Goal: Information Seeking & Learning: Learn about a topic

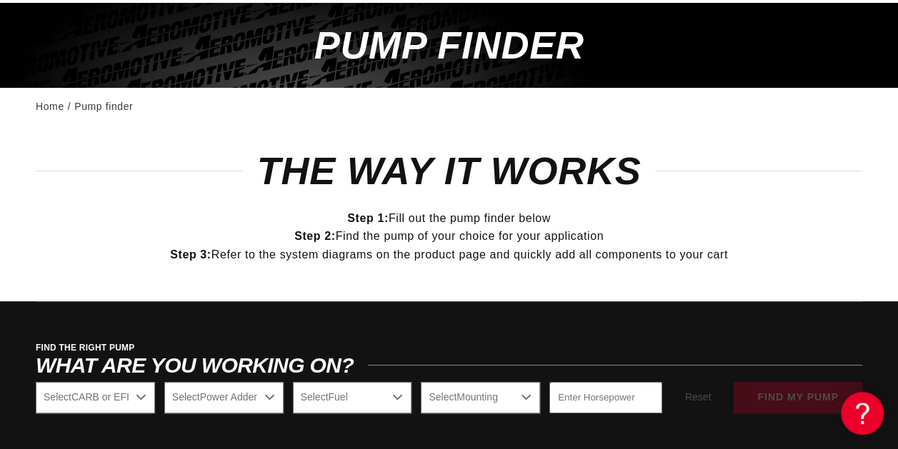
scroll to position [254, 0]
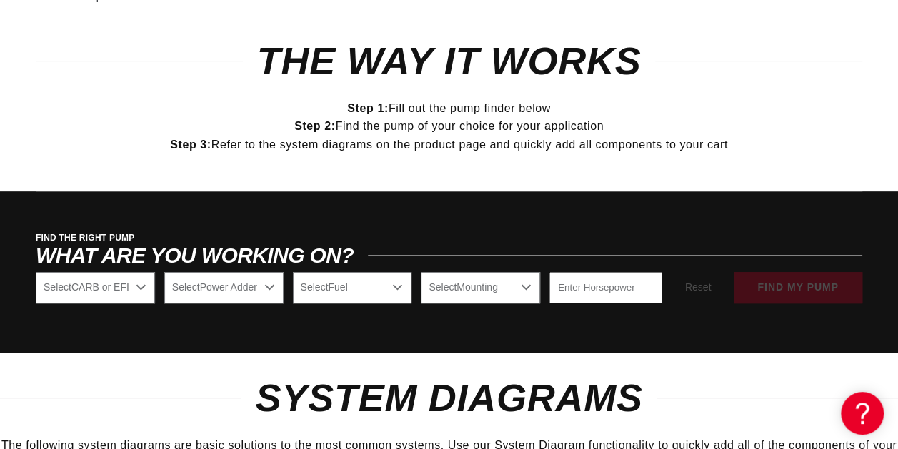
click at [137, 287] on select "Select CARB or EFI [GEOGRAPHIC_DATA] Fuel Injected" at bounding box center [95, 287] width 119 height 31
select select "Fuel-Injected"
click at [36, 272] on select "Select CARB or EFI [GEOGRAPHIC_DATA] Fuel Injected" at bounding box center [95, 287] width 119 height 31
select select "Fuel-Injected"
click at [212, 291] on select "Select Power Adder No - Naturally Aspirated Yes - Forced Induction" at bounding box center [223, 287] width 119 height 31
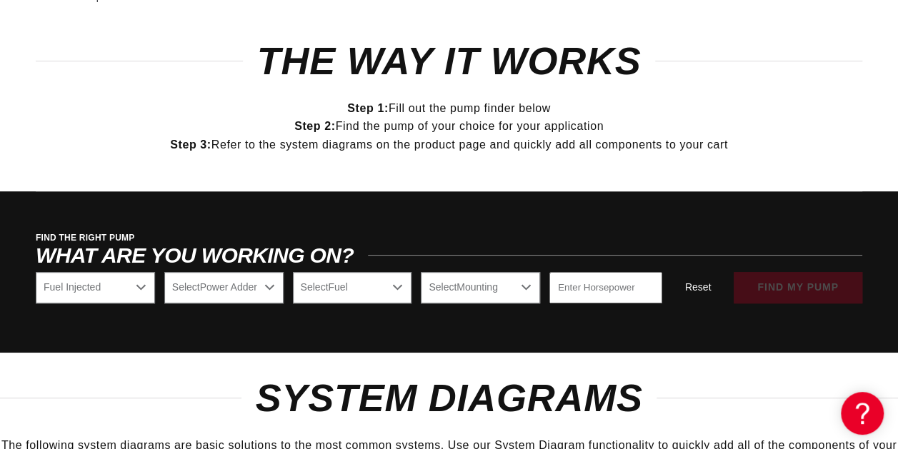
select select "Yes-Forced-Induction"
click at [164, 272] on select "Select Power Adder No - Naturally Aspirated Yes - Forced Induction" at bounding box center [223, 287] width 119 height 31
select select "Yes-Forced-Induction"
click at [353, 293] on select "Select Fuel E85 Gas" at bounding box center [352, 287] width 119 height 31
select select "E85"
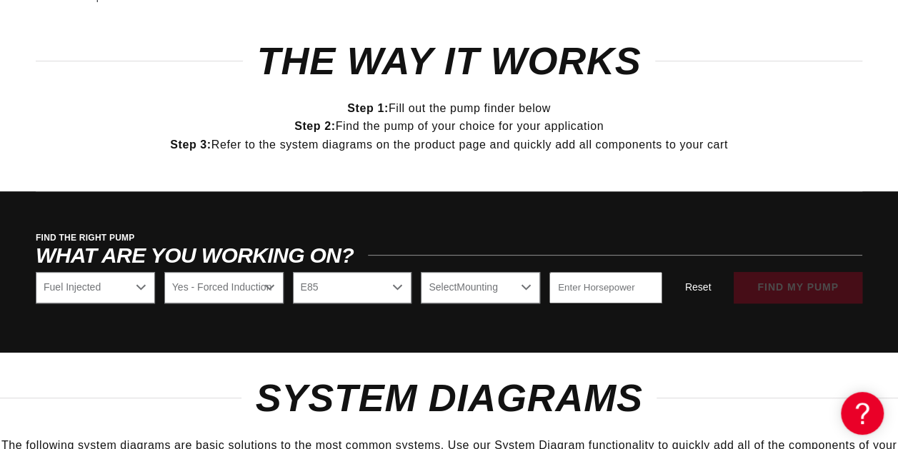
click at [293, 272] on select "Select Fuel E85 Gas" at bounding box center [352, 287] width 119 height 31
select select "E85"
click at [453, 281] on select "Select Mounting External In-Tank" at bounding box center [480, 287] width 119 height 31
select select "External"
click at [421, 272] on select "Select Mounting External In-Tank" at bounding box center [480, 287] width 119 height 31
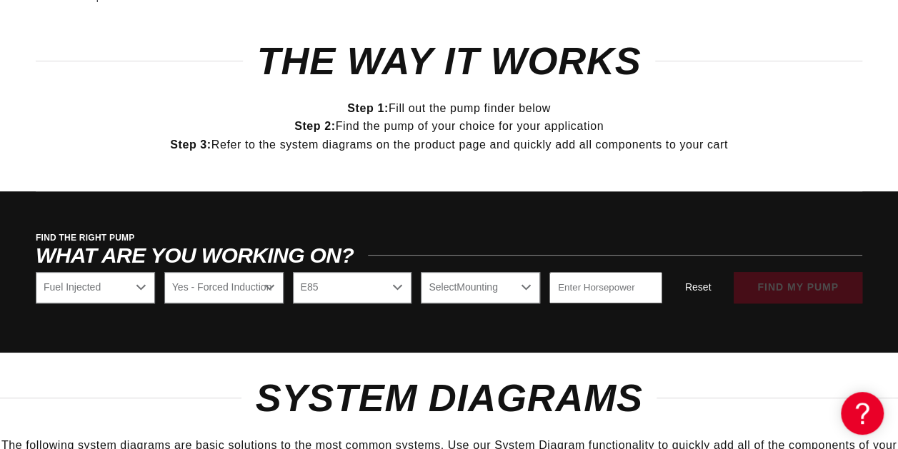
select select "External"
click at [557, 295] on input "number" at bounding box center [605, 287] width 113 height 31
type input "1200"
click at [767, 288] on div "Reset find my pump" at bounding box center [766, 287] width 191 height 31
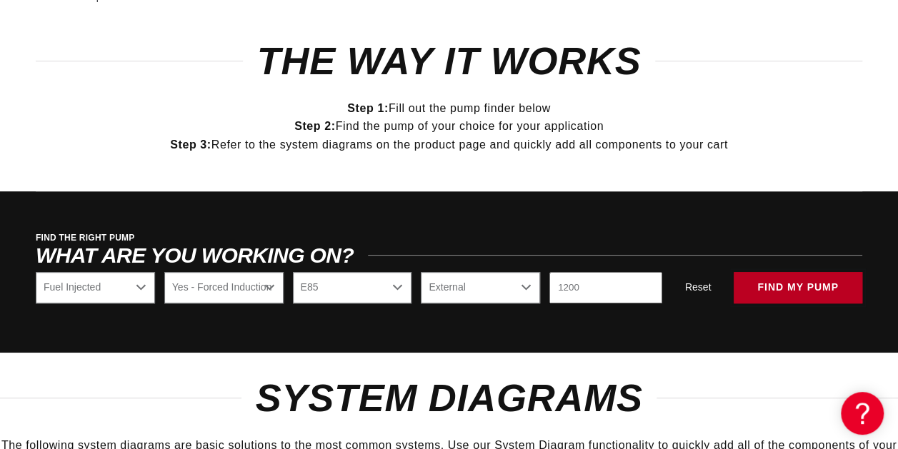
click at [770, 274] on button "find my pump" at bounding box center [797, 288] width 129 height 32
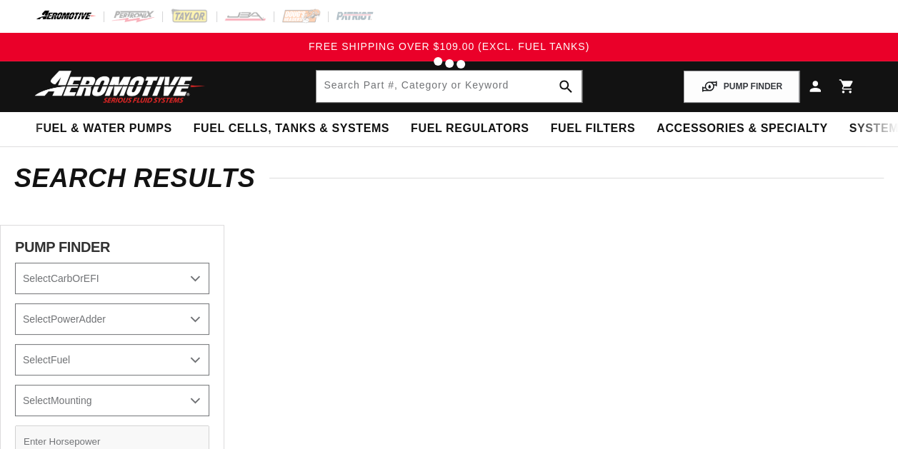
select select "Fuel-Injected"
select select "Yes-Forced-Induction"
select select "E85"
select select "External"
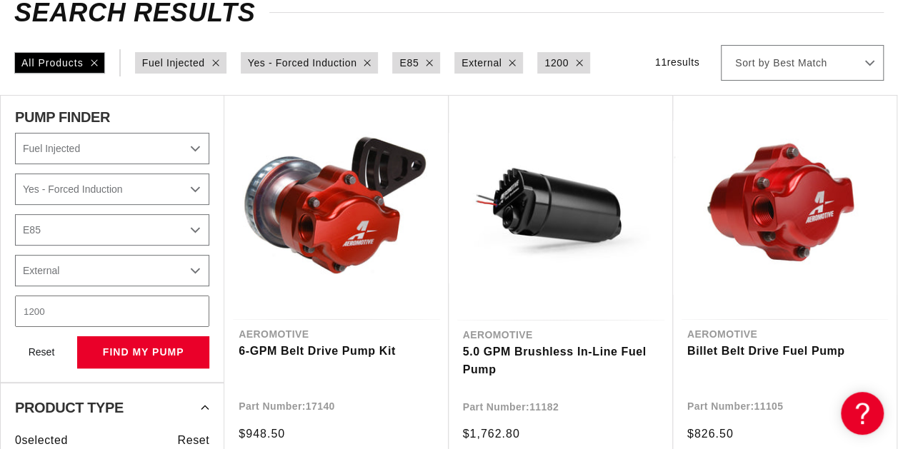
scroll to position [169, 0]
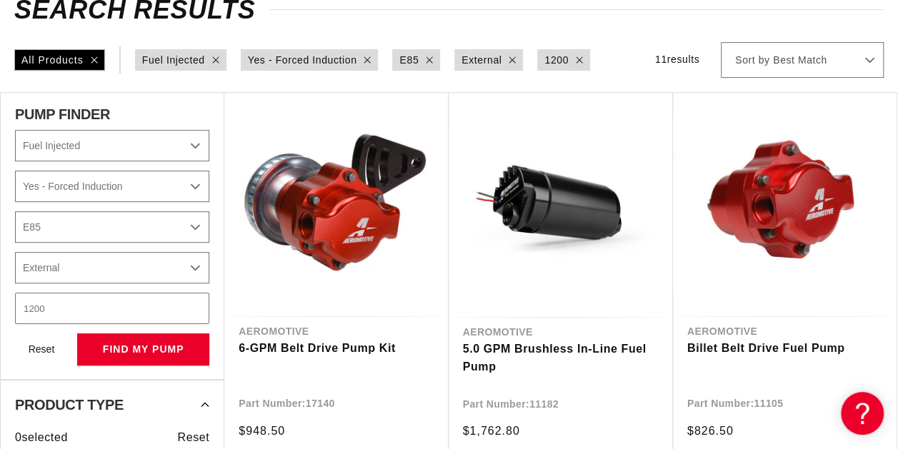
click at [76, 303] on input "1200" at bounding box center [112, 308] width 194 height 31
type input "1000"
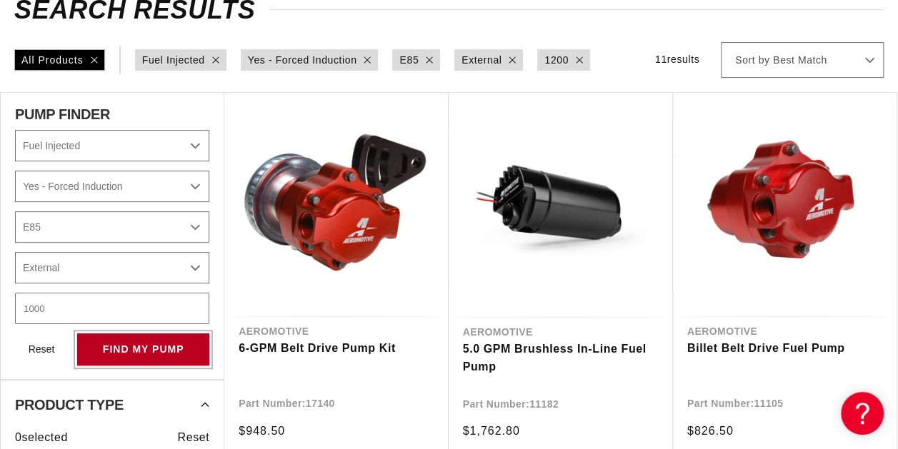
select select "CarbOrEFI"
select select "PowerAdder"
select select "Fuel"
select select "Mounting"
click at [116, 360] on button "find my pump" at bounding box center [143, 349] width 132 height 32
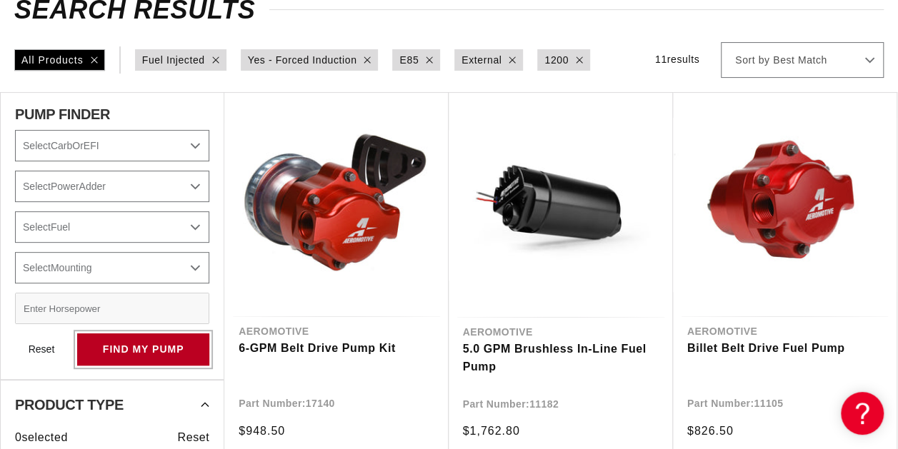
select select "Fuel-Injected"
select select "Yes-Forced-Induction"
select select "E85"
select select "External"
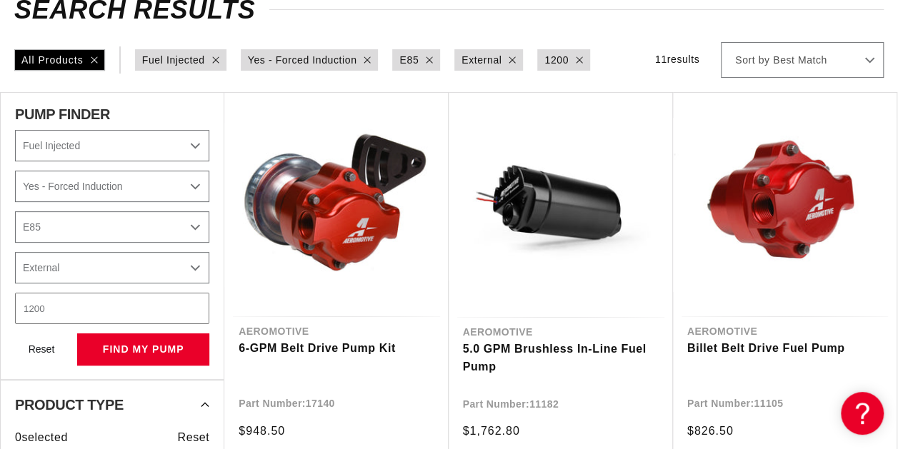
click at [131, 316] on input "1200" at bounding box center [112, 308] width 194 height 31
type input "1"
click at [43, 347] on button "Reset" at bounding box center [41, 348] width 53 height 31
select select "CarbOrEFI"
select select "PowerAdder"
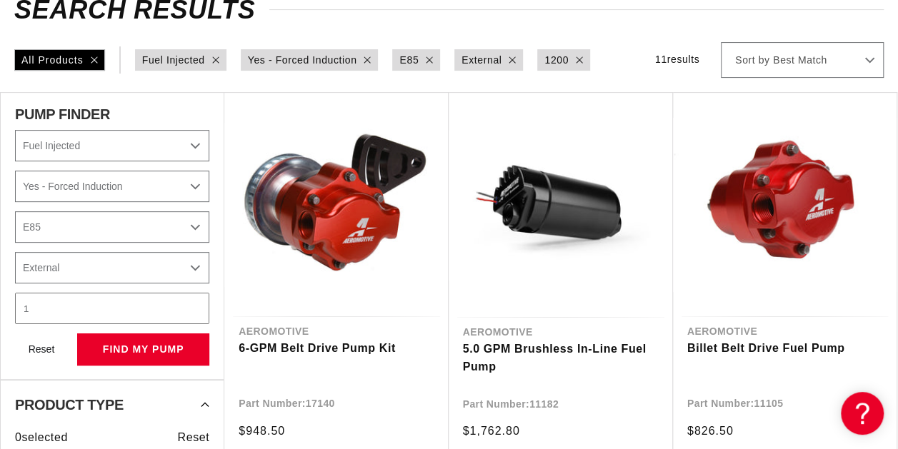
select select "Fuel"
select select "Mounting"
select select "CARB or EFI"
select select "Power Adder"
select select "Fuel"
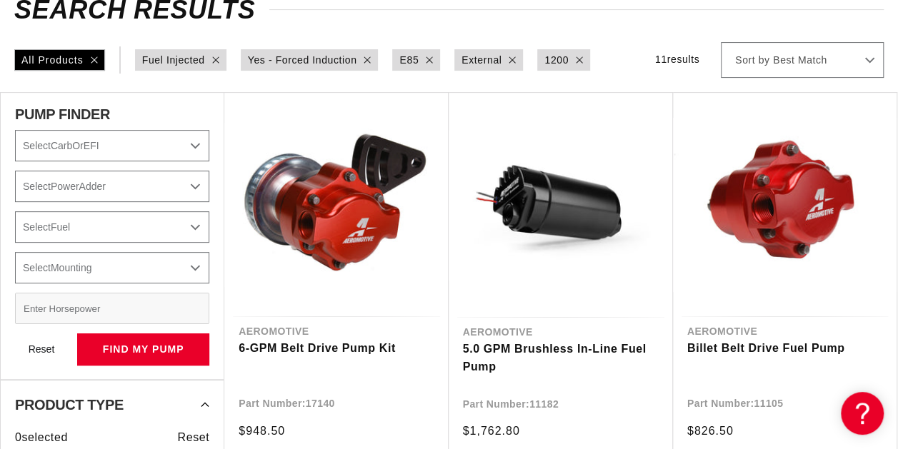
select select "Mounting"
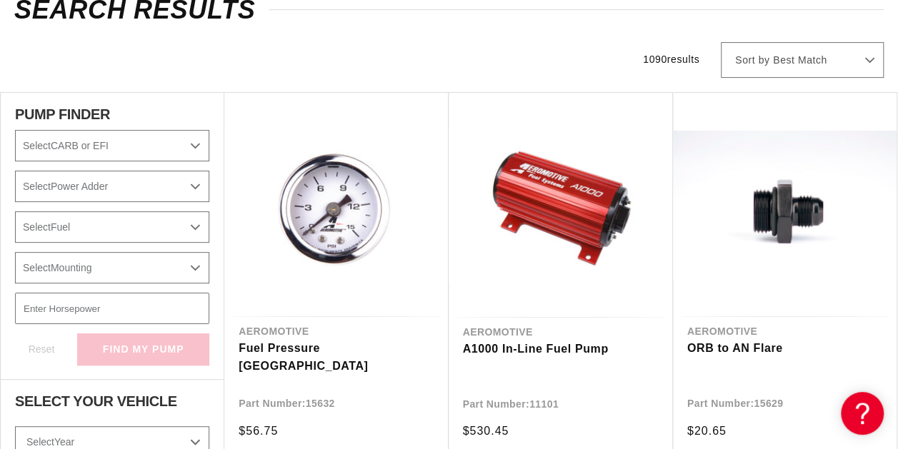
click at [99, 137] on select "Select CARB or EFI [GEOGRAPHIC_DATA] Fuel Injected" at bounding box center [112, 145] width 194 height 31
click at [15, 130] on select "Select CARB or EFI [GEOGRAPHIC_DATA] Fuel Injected" at bounding box center [112, 145] width 194 height 31
select select "Fuel-Injected"
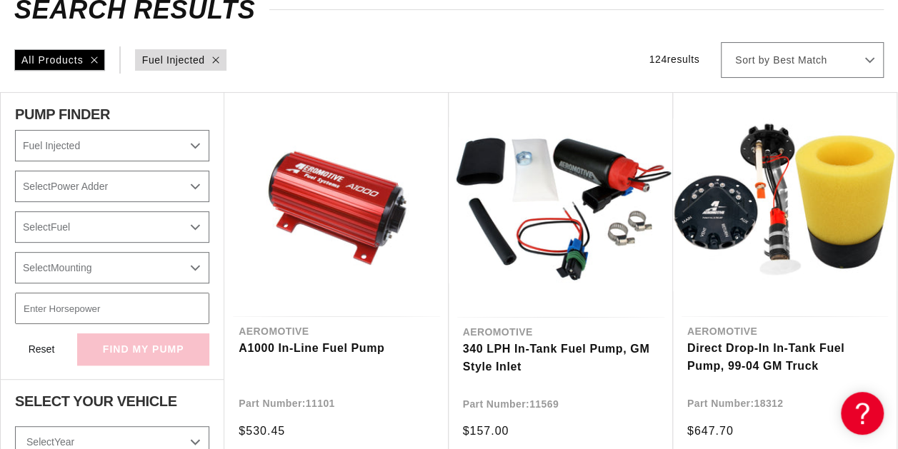
click at [100, 190] on select "Select Power Adder No - Naturally Aspirated Yes - Forced Induction" at bounding box center [112, 186] width 194 height 31
select select "Yes-Forced-Induction"
click at [15, 171] on select "Select Power Adder No - Naturally Aspirated Yes - Forced Induction" at bounding box center [112, 186] width 194 height 31
select select "CarbOrEFI"
select select "PowerAdder"
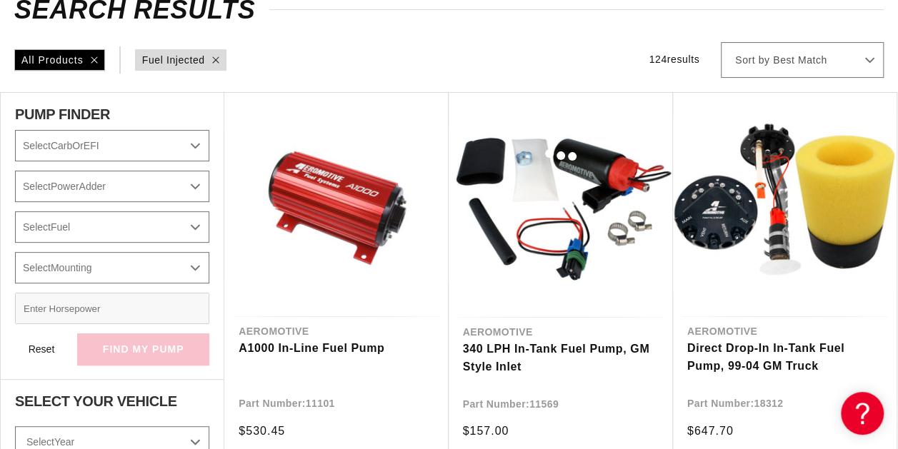
checkbox input "true"
select select "Fuel-Injected"
select select "Yes-Forced-Induction"
click at [115, 234] on select "Select Fuel E85 Gas" at bounding box center [112, 226] width 194 height 31
select select "Gas"
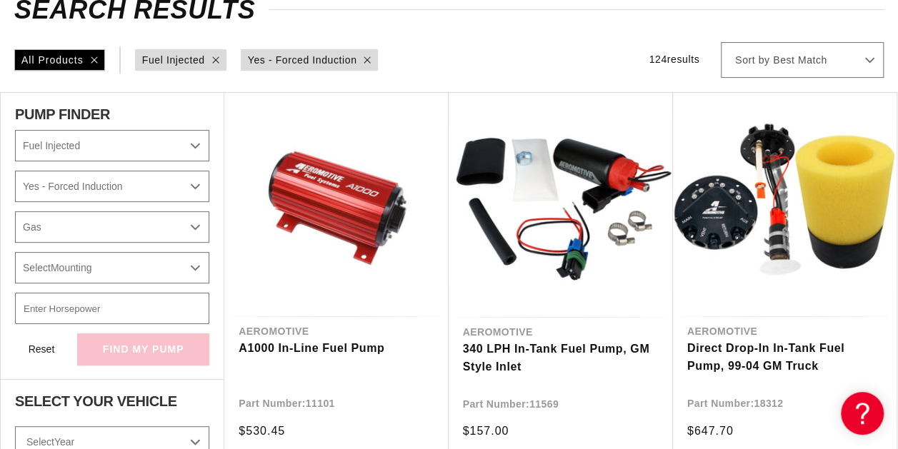
click at [15, 211] on select "Select Fuel E85 Gas" at bounding box center [112, 226] width 194 height 31
select select "CarbOrEFI"
select select "PowerAdder"
select select "Fuel"
checkbox input "true"
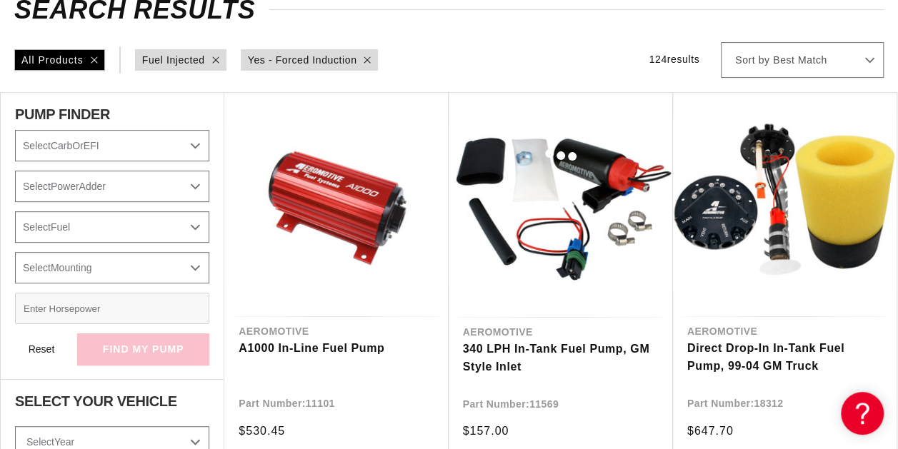
select select "Fuel-Injected"
select select "Yes-Forced-Induction"
select select "Gas"
click at [124, 271] on select "Select Mounting External In-Tank" at bounding box center [112, 267] width 194 height 31
select select "External"
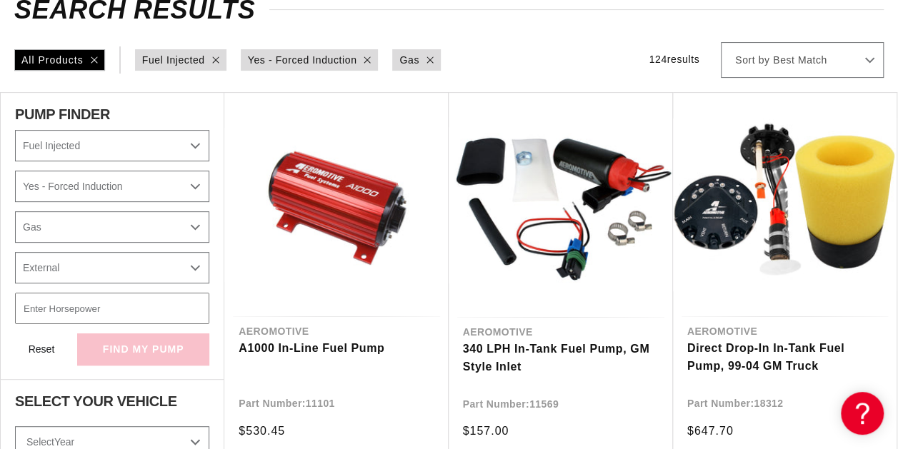
click at [15, 252] on select "Select Mounting External In-Tank" at bounding box center [112, 267] width 194 height 31
select select "Fuel-Injected"
select select "Yes-Forced-Induction"
select select "Gas"
select select "External"
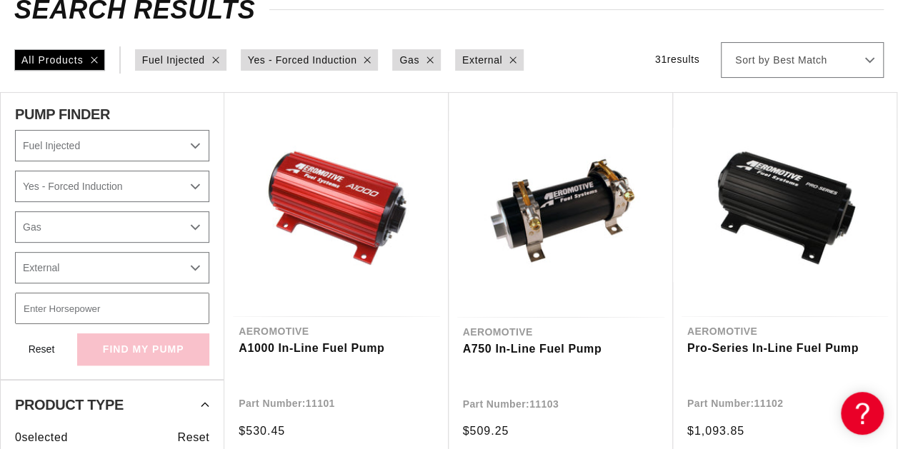
click at [134, 311] on input "number" at bounding box center [112, 308] width 194 height 31
type input "1000"
click at [131, 353] on div "Reset find my pump" at bounding box center [112, 348] width 194 height 31
select select "Fuel-Injected"
select select "Yes-Forced-Induction"
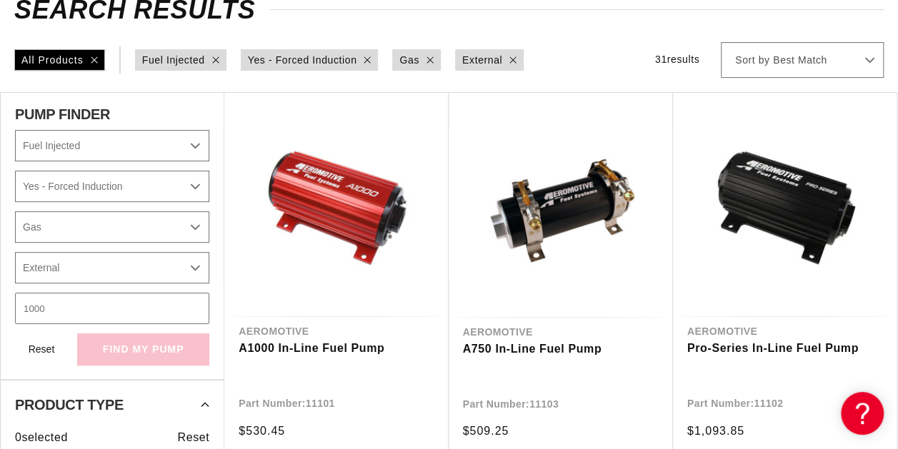
select select "Gas"
select select "External"
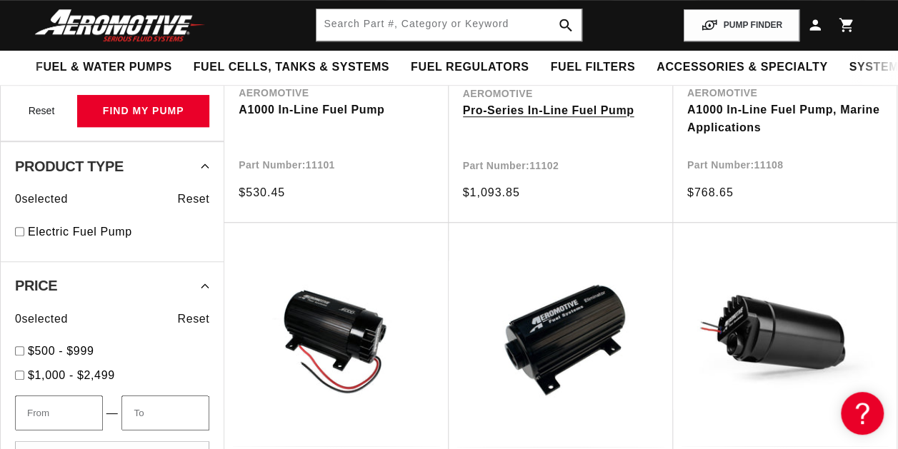
scroll to position [279, 0]
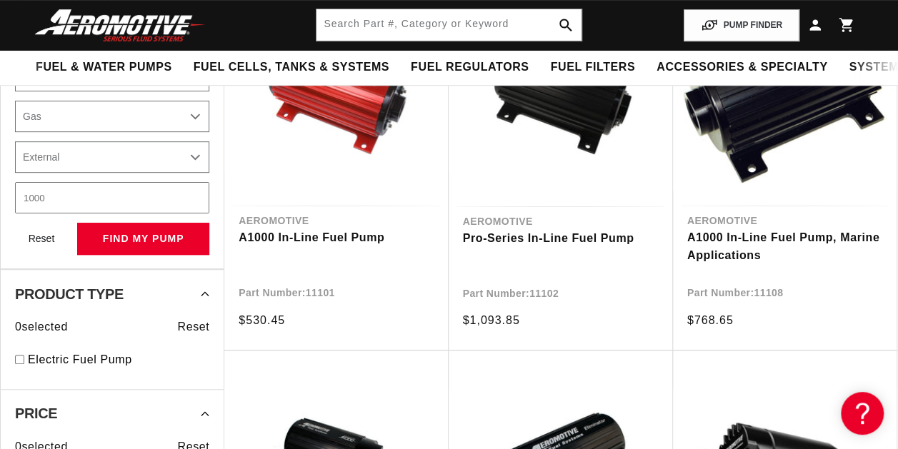
select select "CarbOrEFI"
select select "PowerAdder"
select select "Fuel"
select select "Mounting"
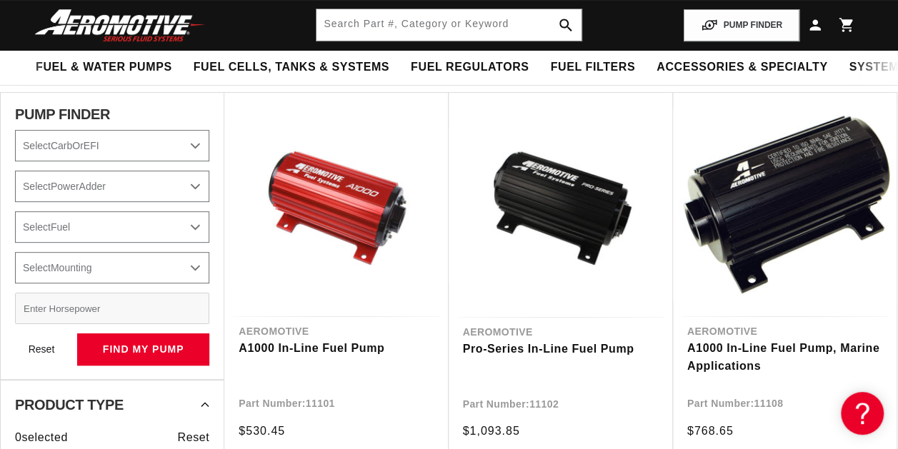
select select "Fuel-Injected"
select select "Yes-Forced-Induction"
select select "Fuel"
select select "Mounting"
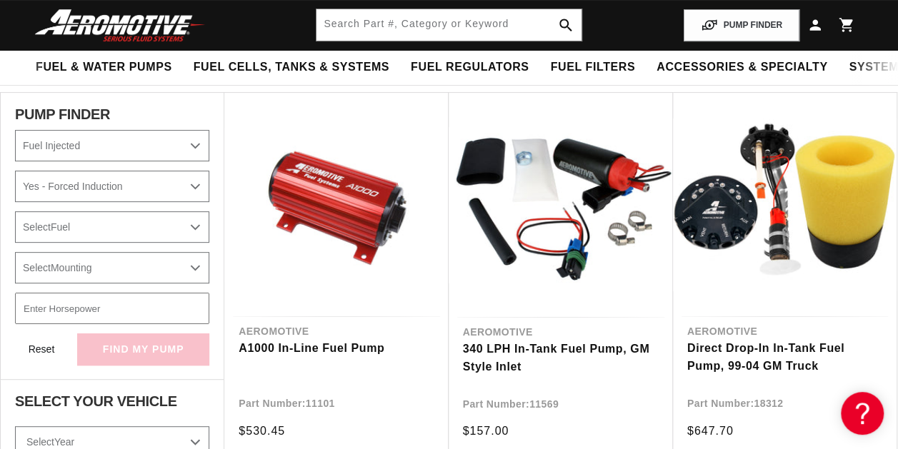
select select "CarbOrEFI"
select select "PowerAdder"
checkbox input "false"
select select "Fuel-Injected"
select select "Power Adder"
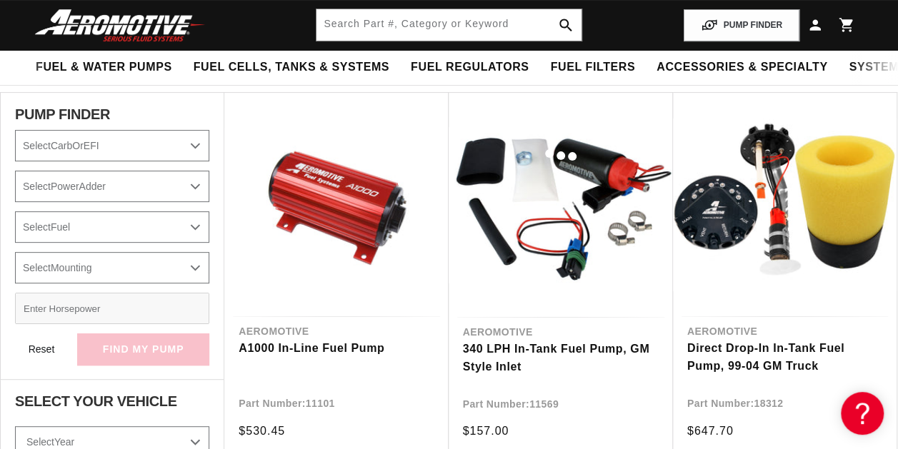
select select "CARB or EFI"
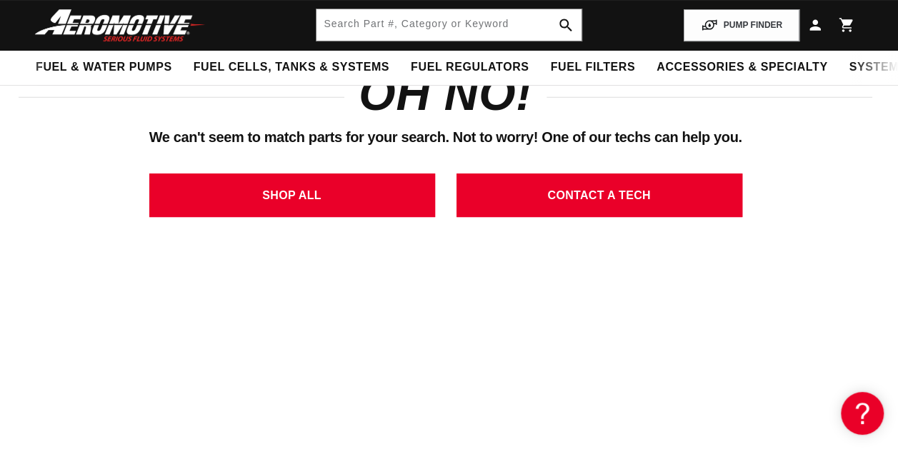
select select "Fuel-Injected"
select select "Yes-Forced-Induction"
select select "E85"
select select "External"
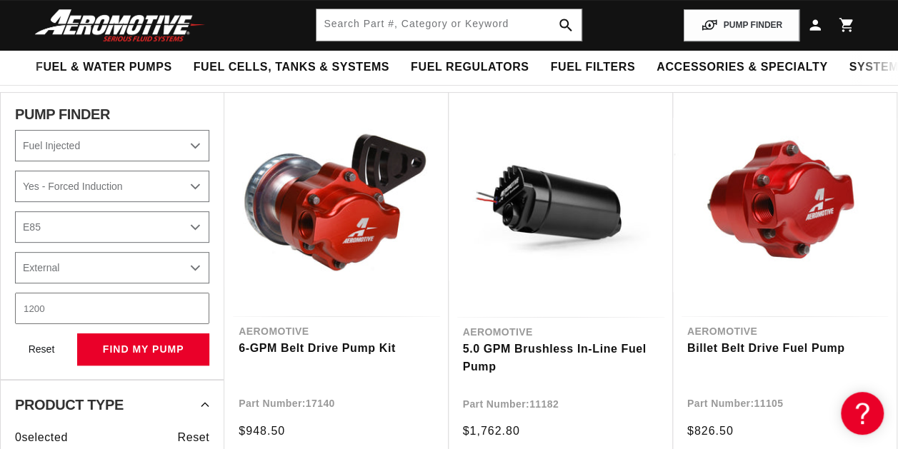
select select "CarbOrEFI"
select select "PowerAdder"
select select "Fuel"
select select "Mounting"
select select "Fuel-Injected"
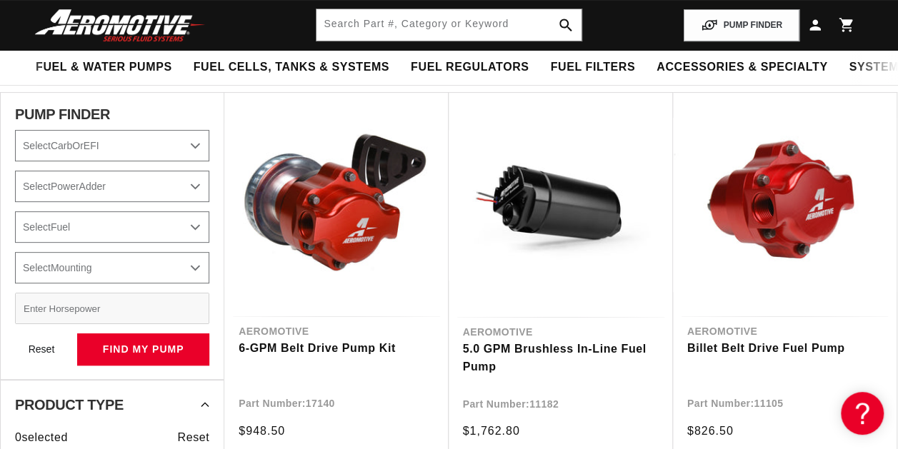
select select "Yes-Forced-Induction"
select select "E85"
select select "External"
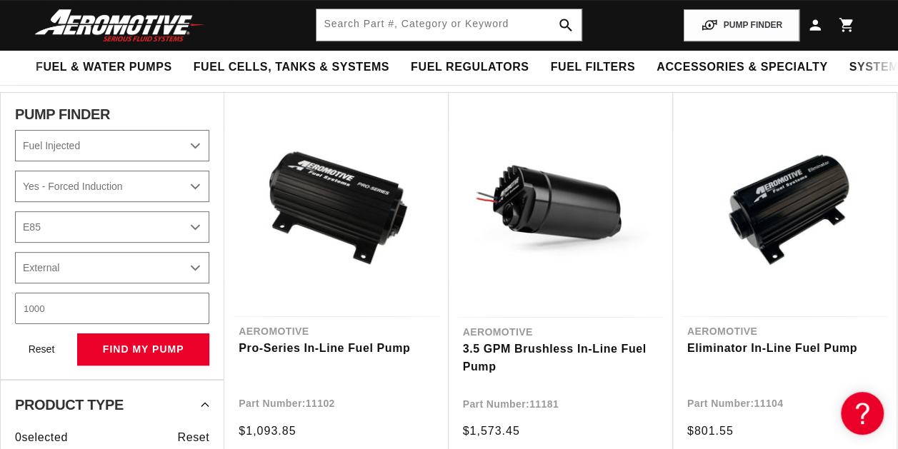
select select "CarbOrEFI"
select select "PowerAdder"
select select "Fuel"
select select "Mounting"
select select "Fuel-Injected"
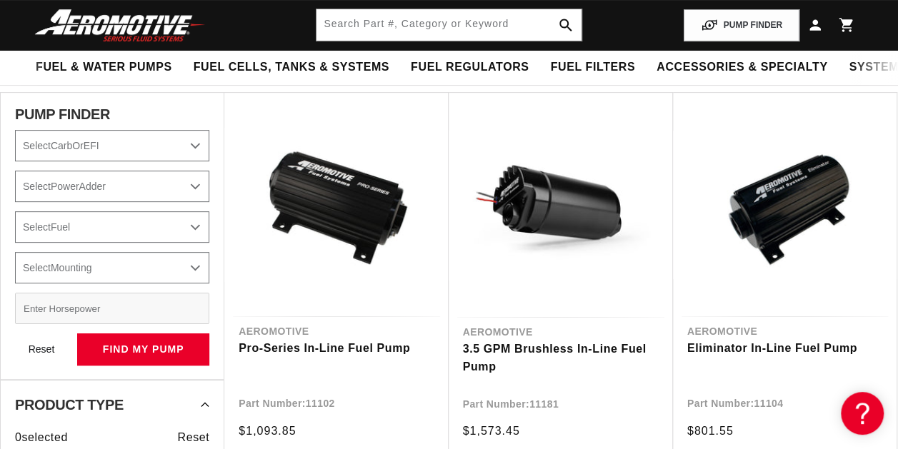
select select "Yes-Forced-Induction"
select select "E85"
select select "External"
